Goal: Book appointment/travel/reservation

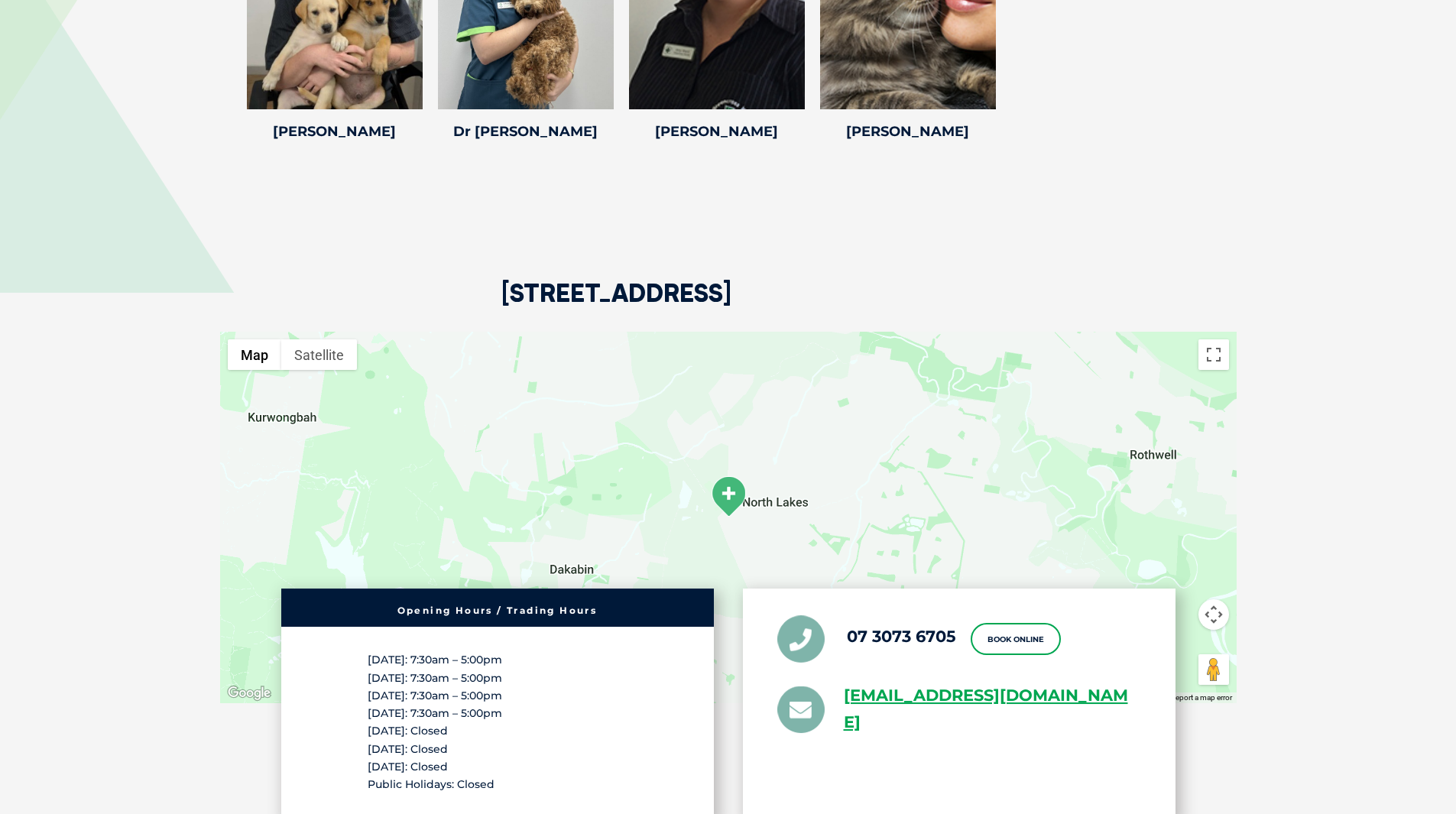
scroll to position [2522, 0]
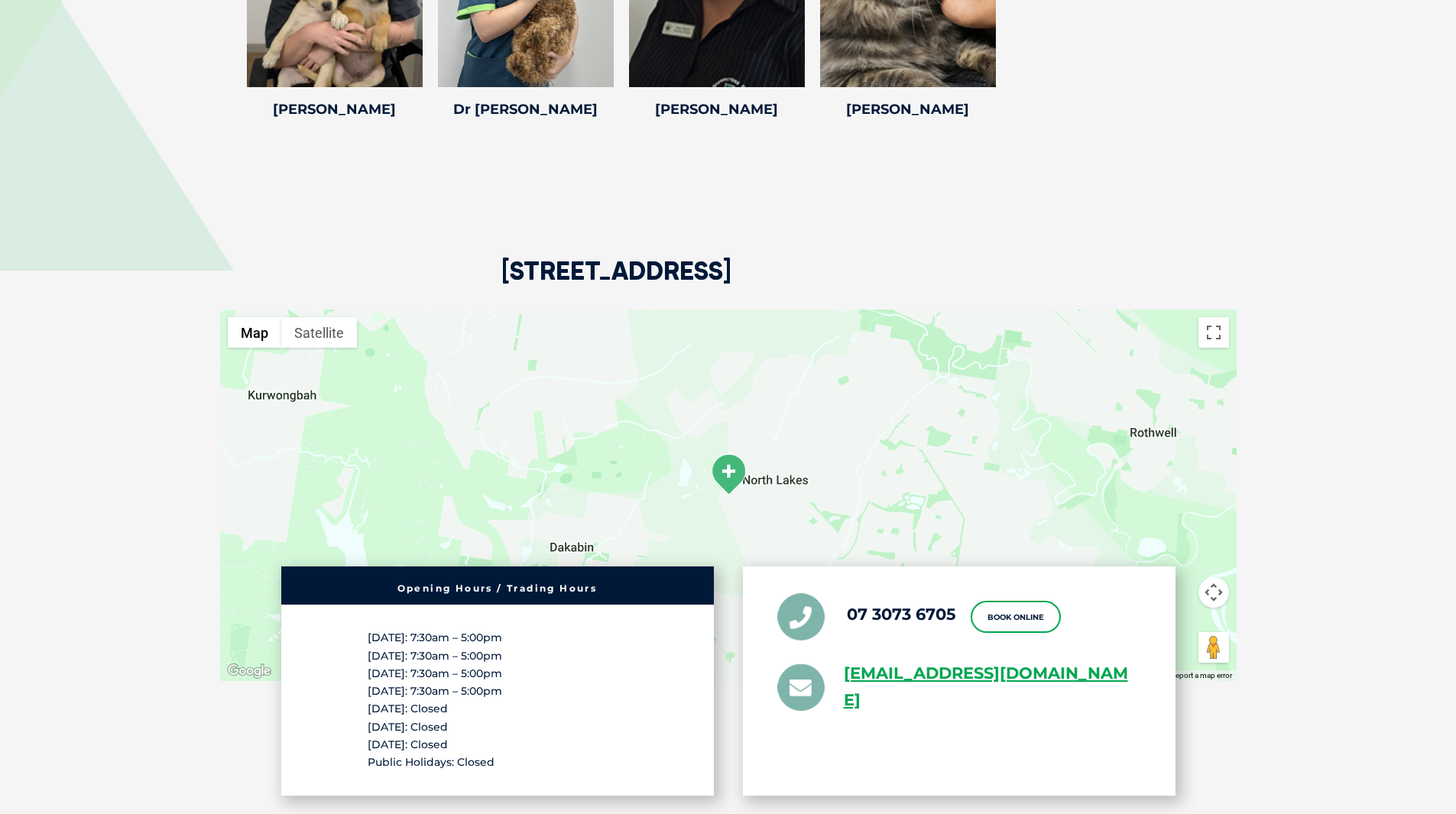
click at [726, 466] on img at bounding box center [728, 474] width 38 height 42
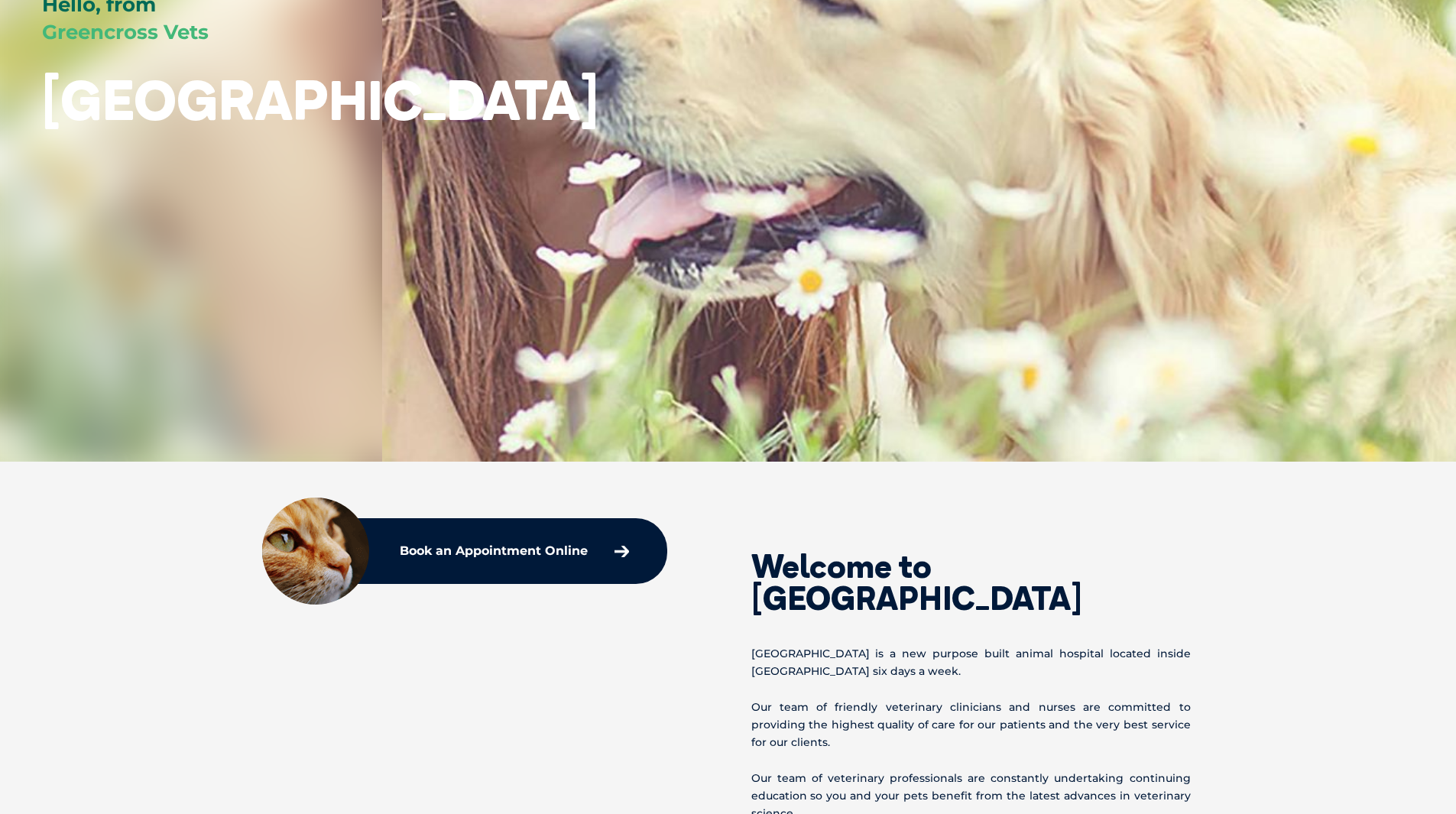
scroll to position [230, 0]
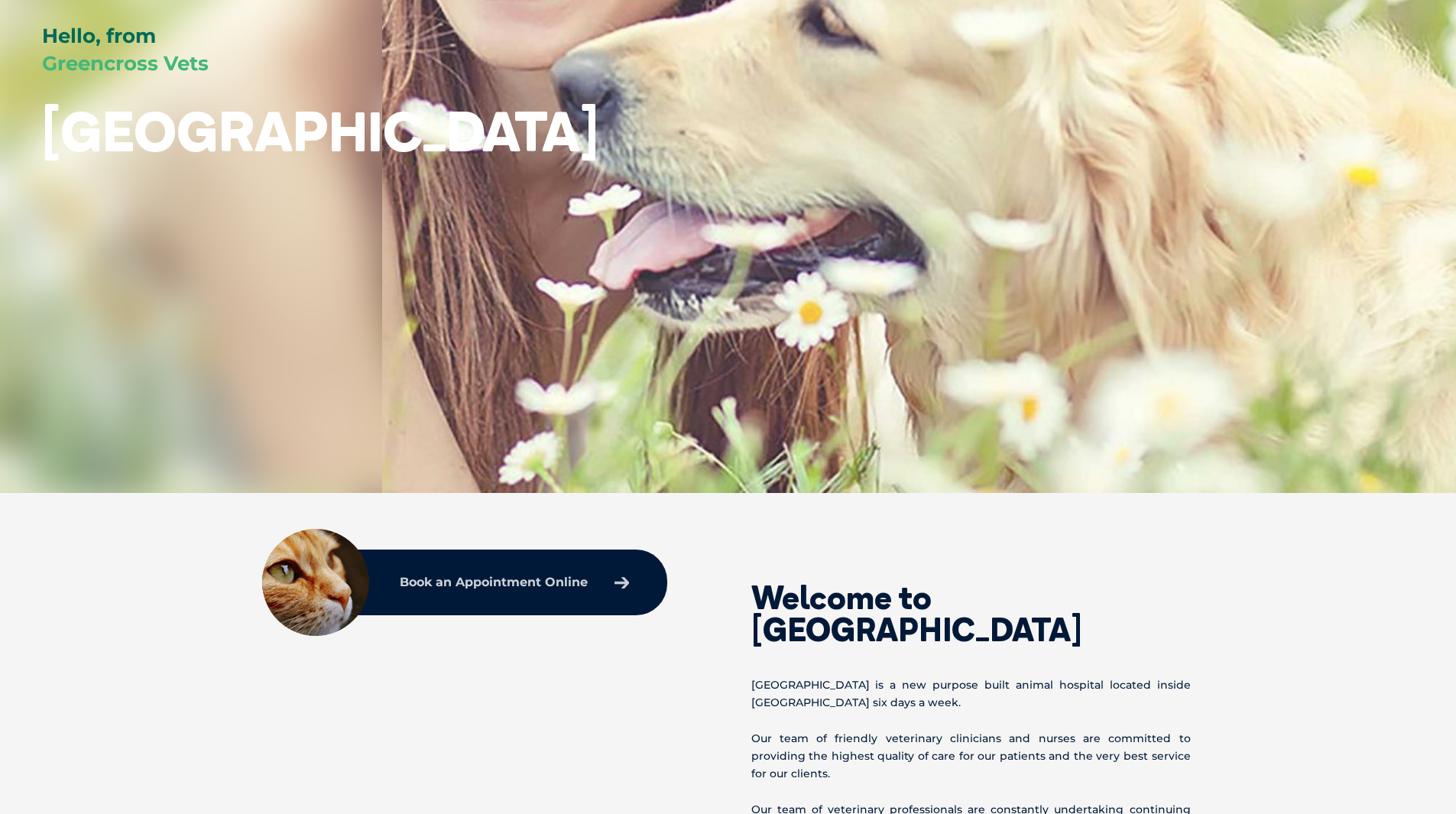
click at [517, 580] on p "Book an Appointment Online" at bounding box center [493, 582] width 188 height 12
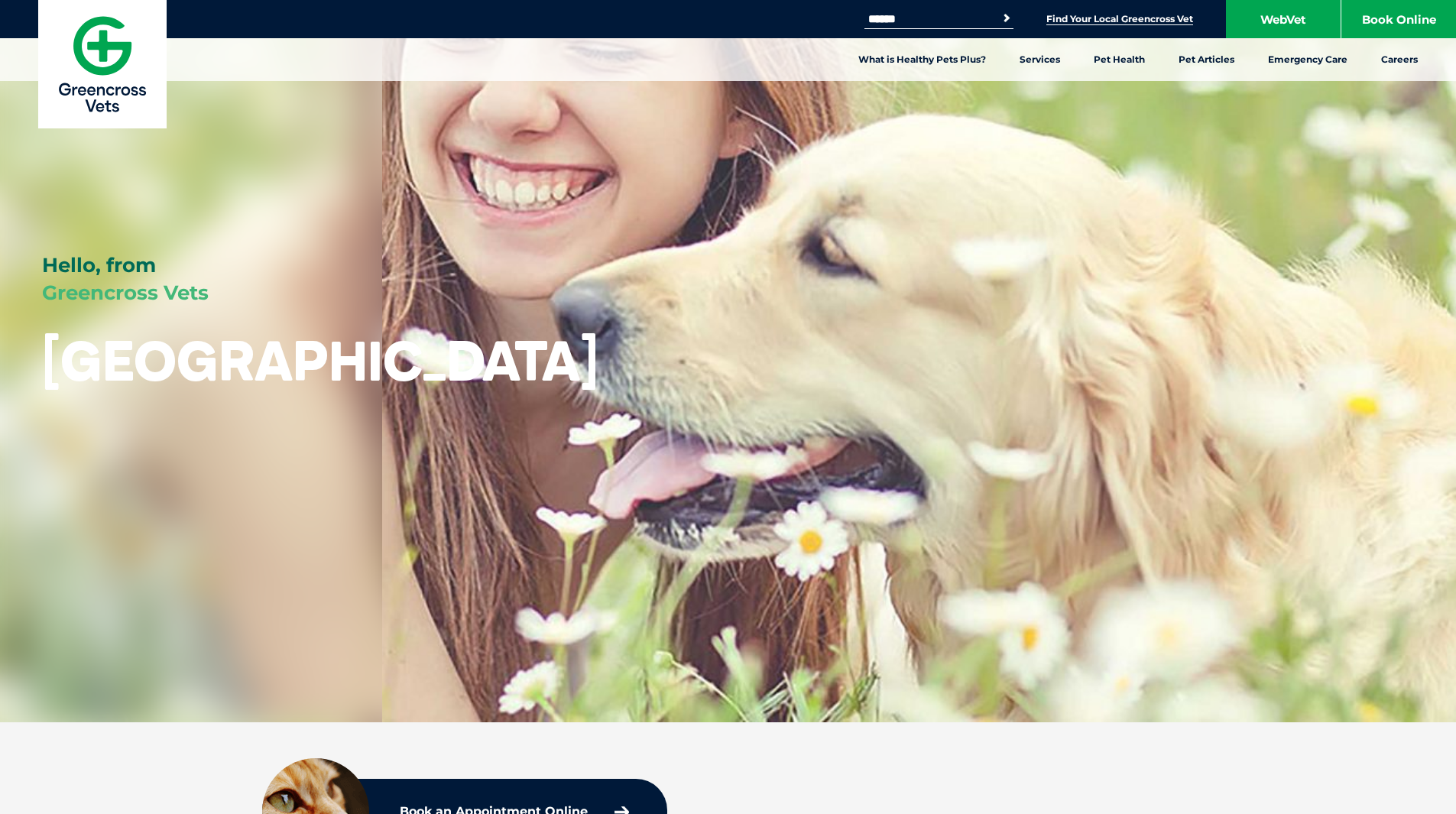
click at [1096, 15] on link "Find Your Local Greencross Vet" at bounding box center [1120, 19] width 147 height 12
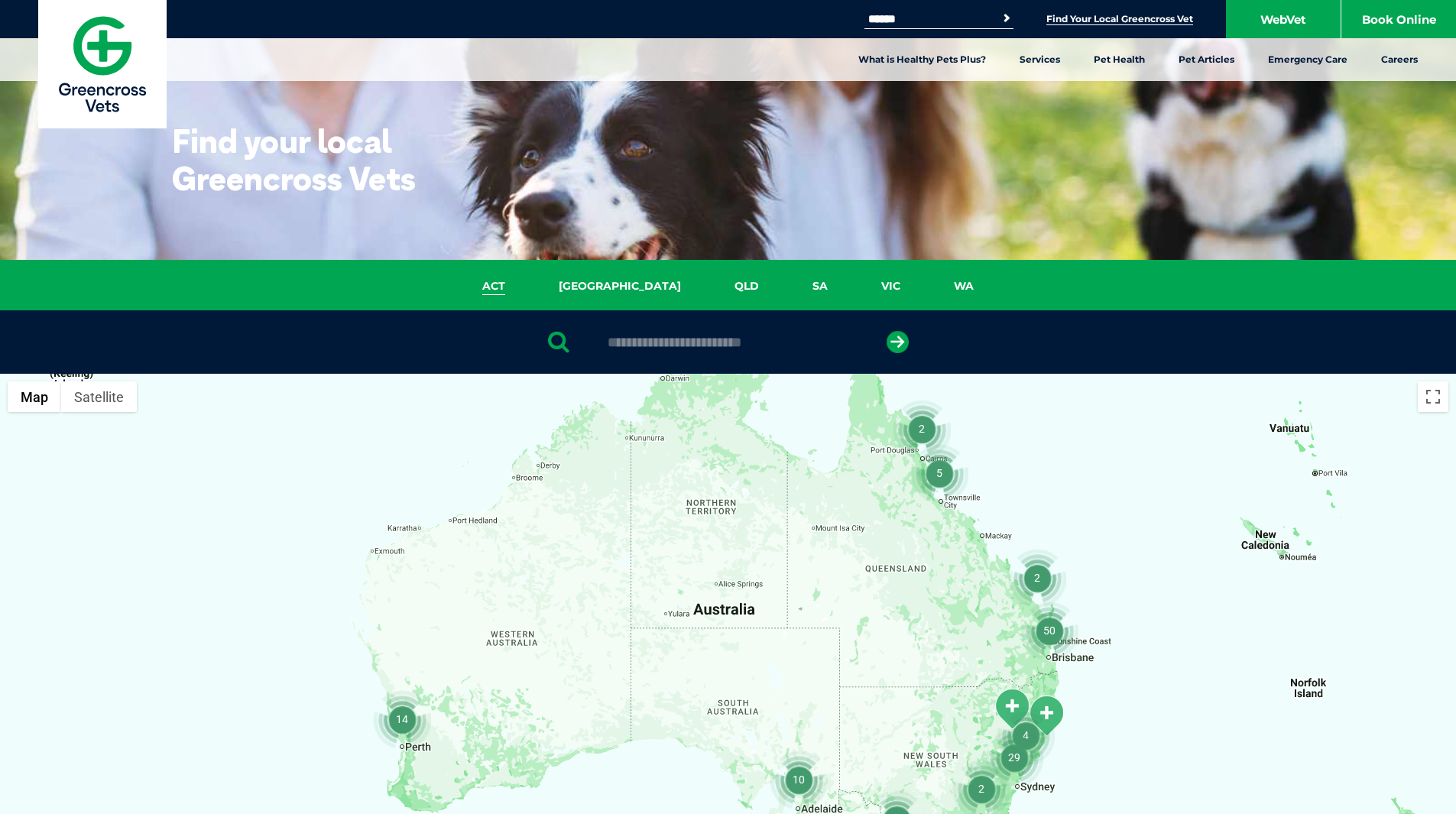
click at [532, 281] on link "ACT" at bounding box center [494, 286] width 77 height 18
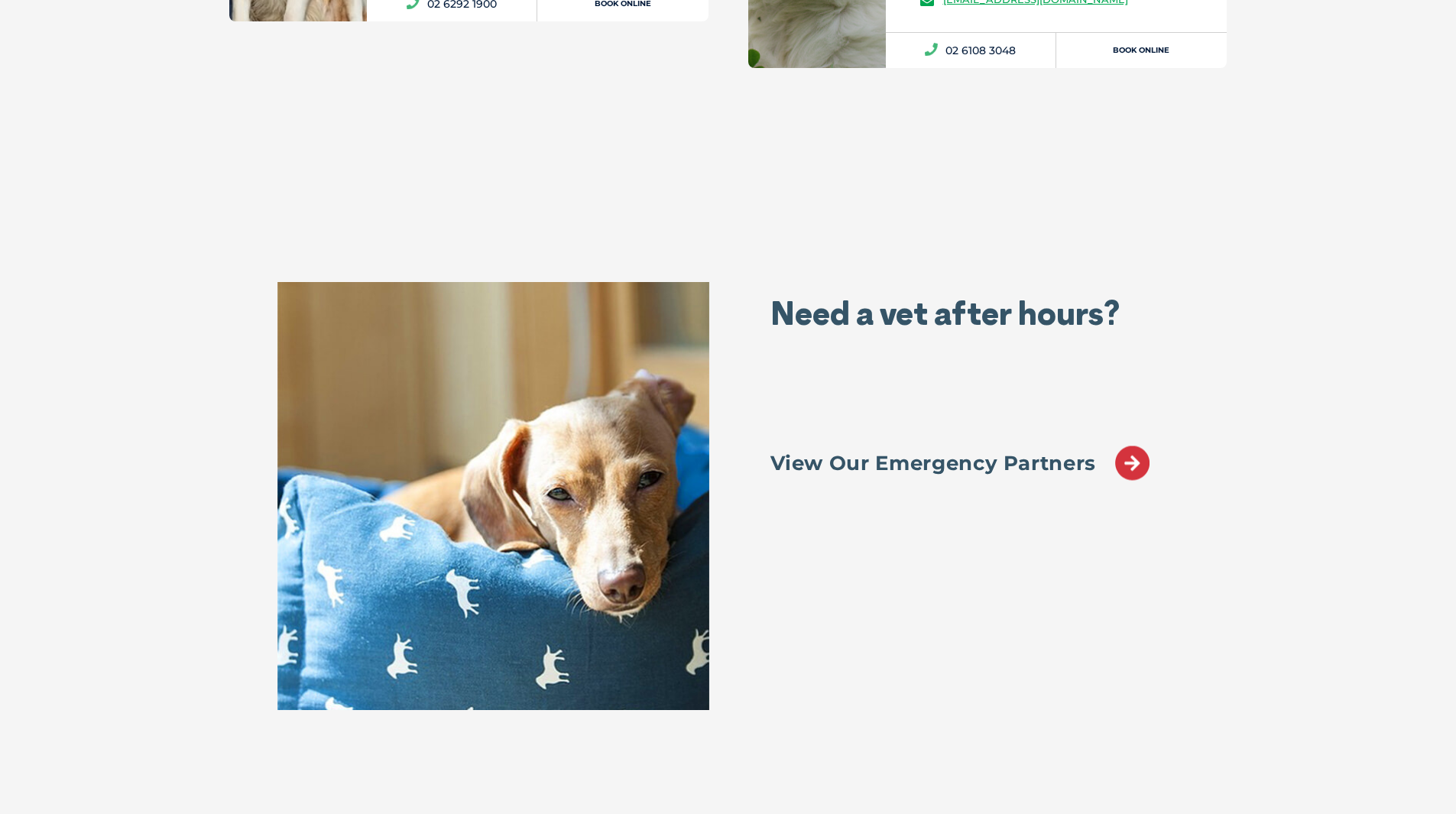
scroll to position [1497, 0]
